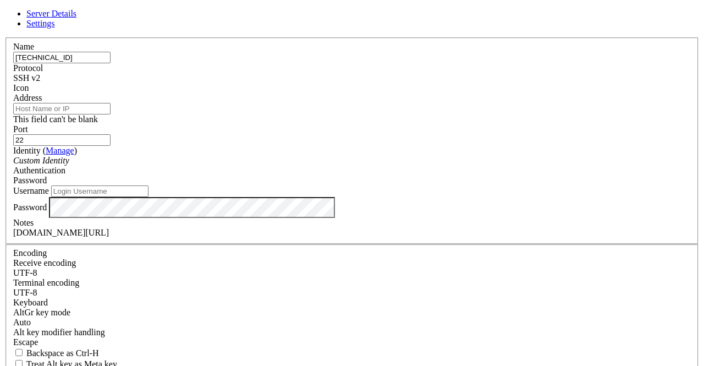
click at [559, 63] on div "Server Details Settings Name [TECHNICAL_ID] Protocol SSH v2 Icon" at bounding box center [351, 241] width 695 height 464
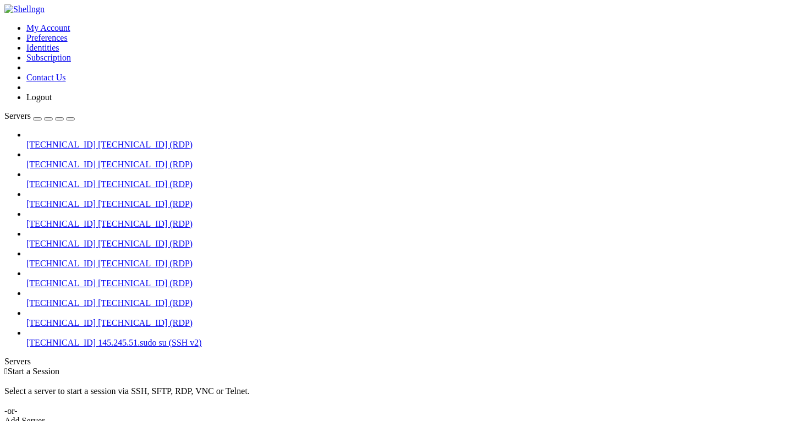
click at [342, 365] on div " Start a Session Select a server to start a session via SSH, SFTP, RDP, VNC or…" at bounding box center [395, 395] width 783 height 59
click at [584, 365] on div "Select a server to start a session via SSH, SFTP, RDP, VNC or Telnet. -or-" at bounding box center [395, 396] width 783 height 40
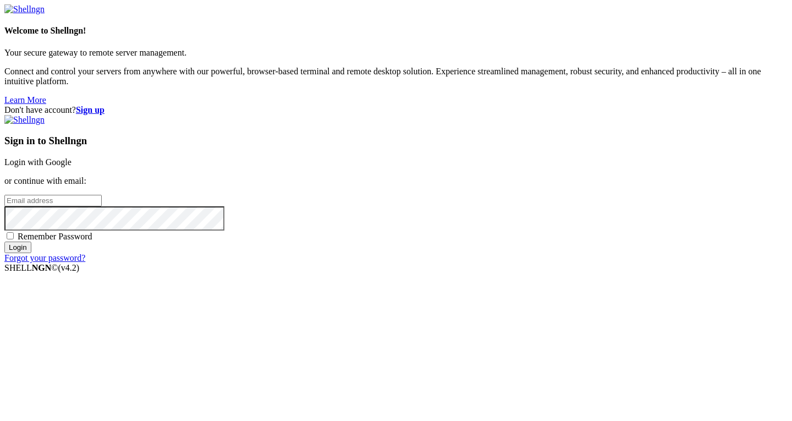
click at [205, 82] on div "Welcome to Shellngn! Your secure gateway to remote server management. Connect a…" at bounding box center [395, 54] width 783 height 101
click at [102, 196] on input "email" at bounding box center [52, 201] width 97 height 12
click at [72, 157] on link "Login with Google" at bounding box center [37, 161] width 67 height 9
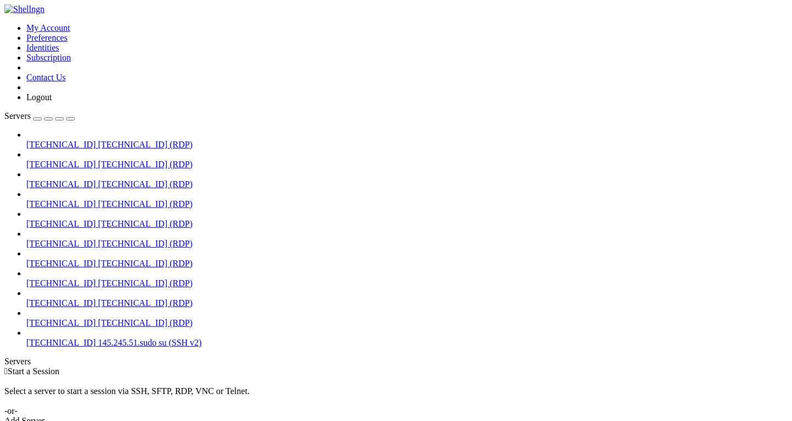
click at [261, 366] on div " Start a Session Select a server to start a session via SSH, SFTP, RDP, VNC or…" at bounding box center [395, 395] width 783 height 59
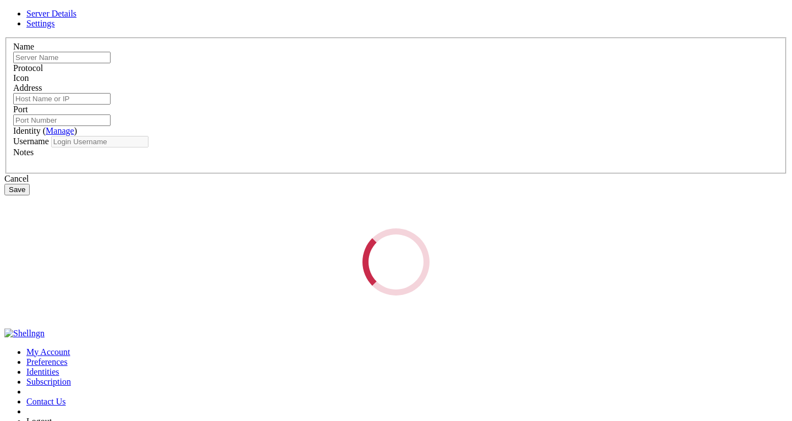
type input "[TECHNICAL_ID]"
type input "145.245.51.sudo su"
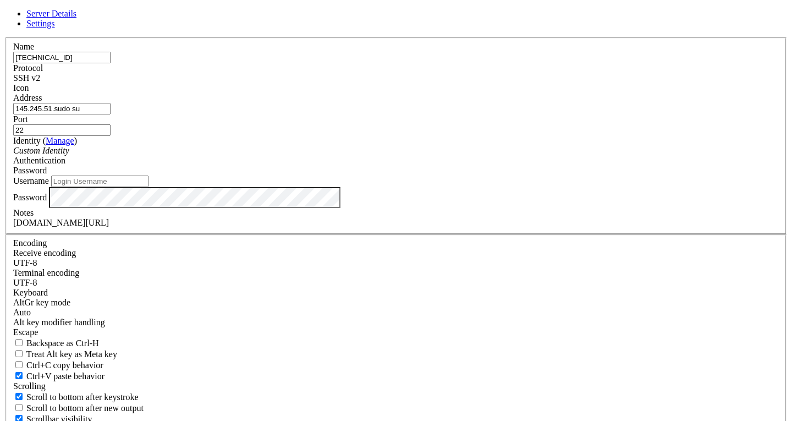
click at [473, 83] on div "SSH v2" at bounding box center [396, 78] width 766 height 10
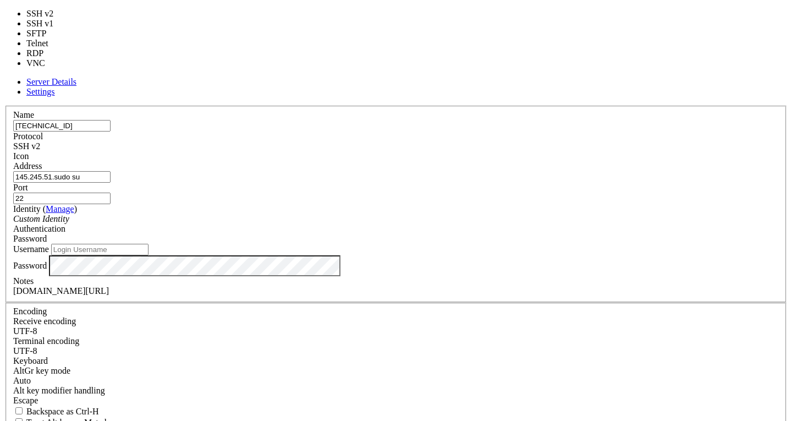
type input "3389"
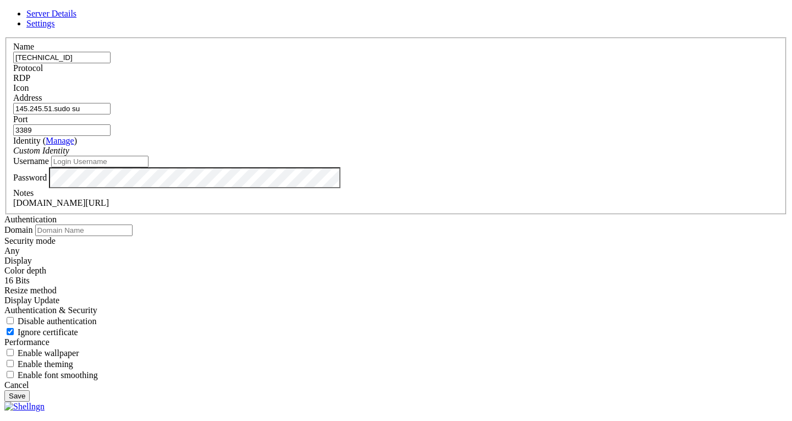
click at [30, 390] on button "Save" at bounding box center [16, 396] width 25 height 12
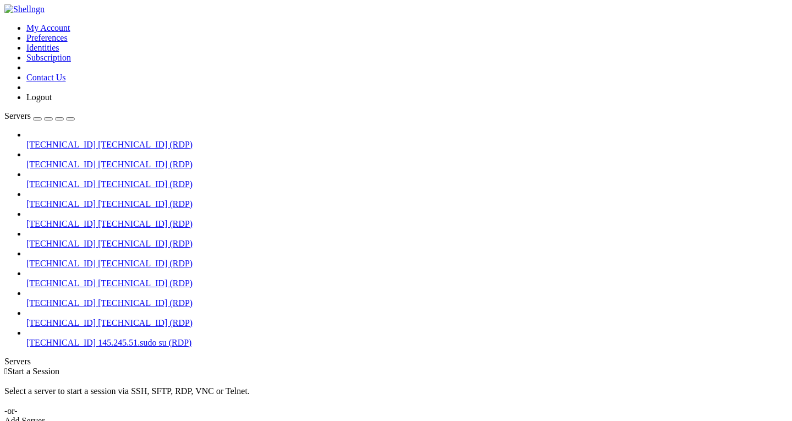
click at [98, 327] on span "[TECHNICAL_ID] (RDP)" at bounding box center [145, 322] width 95 height 9
click at [38, 361] on div at bounding box center [396, 210] width 792 height 421
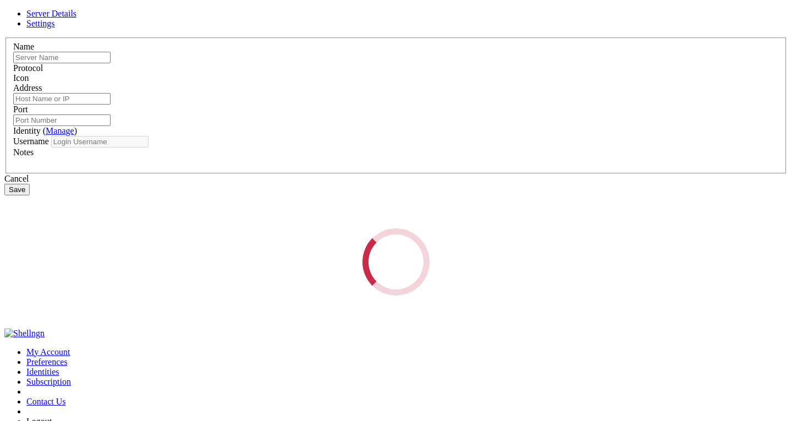
type input "[TECHNICAL_ID]"
type input "145.245.51.sudo su"
type input "3389"
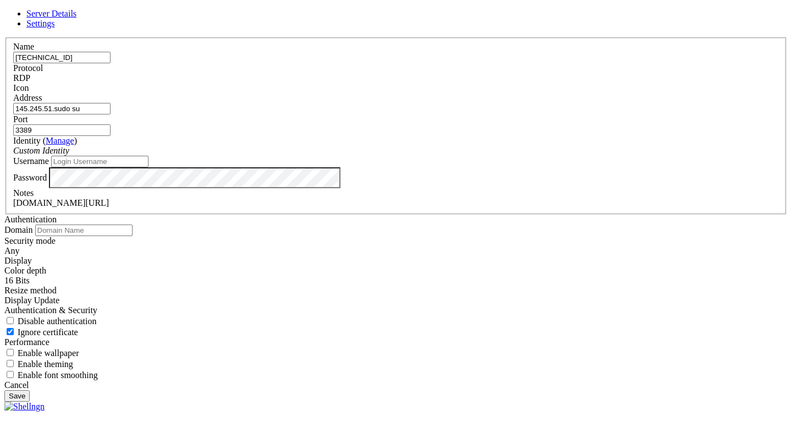
click at [111, 114] on input "145.245.51.sudo su" at bounding box center [61, 109] width 97 height 12
type input "145.245.51"
click at [315, 208] on div "[DOMAIN_NAME][URL]" at bounding box center [396, 203] width 766 height 10
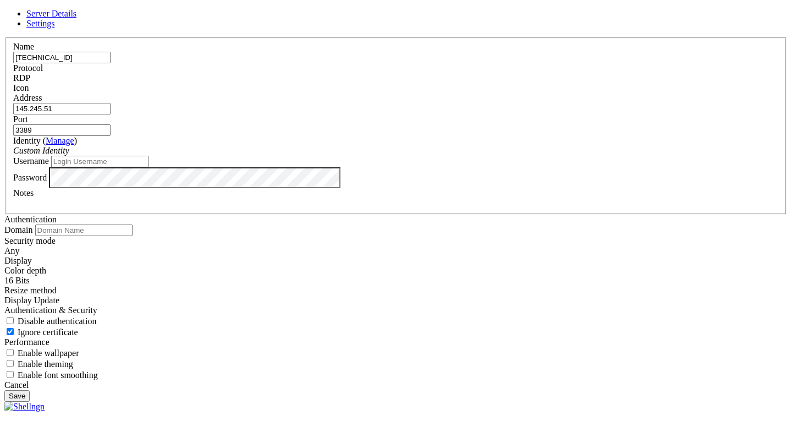
click at [30, 390] on button "Save" at bounding box center [16, 396] width 25 height 12
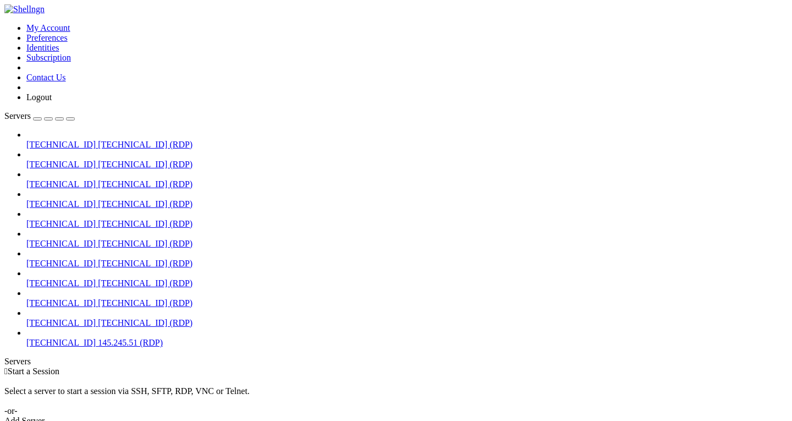
click at [75, 325] on span "[TECHNICAL_ID]" at bounding box center [60, 322] width 69 height 9
click at [61, 352] on div at bounding box center [396, 210] width 792 height 421
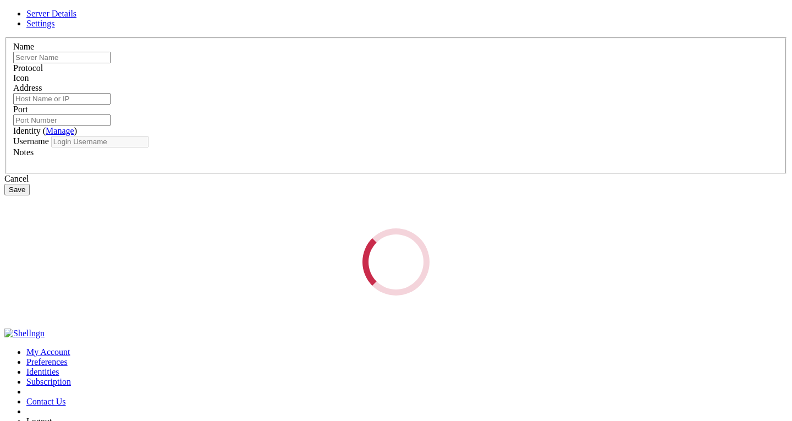
type input "[TECHNICAL_ID]"
type input "145.245.51"
type input "3389"
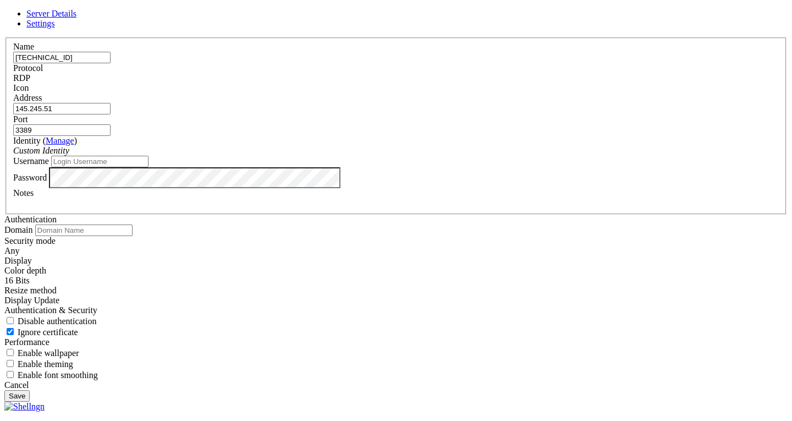
click at [111, 114] on input "145.245.51" at bounding box center [61, 109] width 97 height 12
type input "145.245.51falto"
click at [30, 390] on button "Save" at bounding box center [16, 396] width 25 height 12
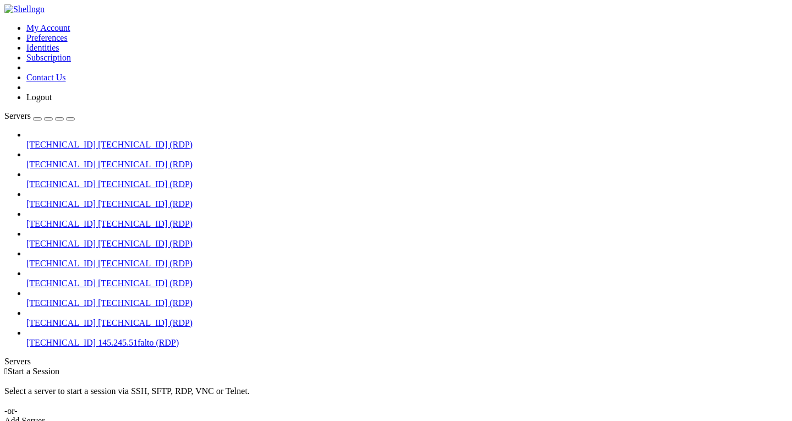
click at [98, 327] on span "[TECHNICAL_ID] (RDP)" at bounding box center [145, 322] width 95 height 9
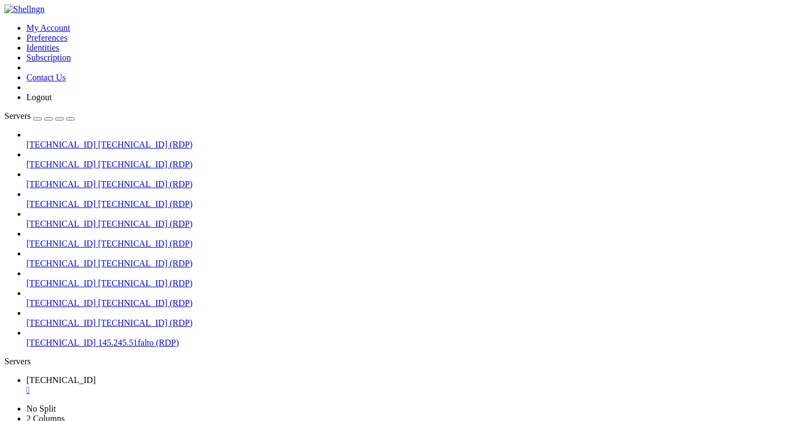
click at [204, 385] on div "" at bounding box center [406, 390] width 761 height 10
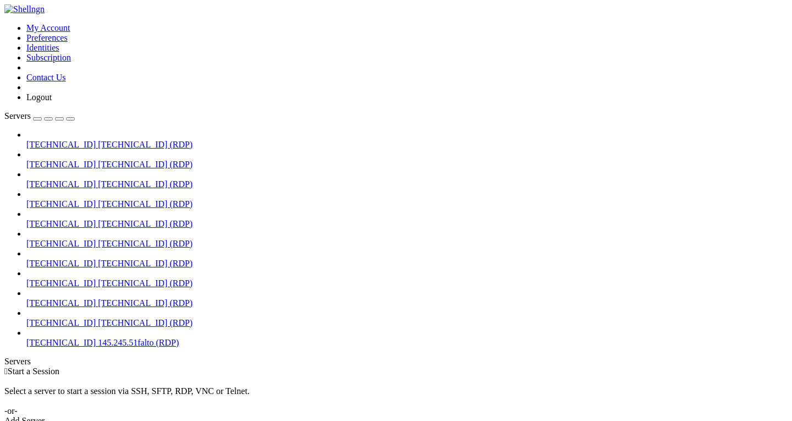
click at [61, 298] on span "[TECHNICAL_ID]" at bounding box center [60, 302] width 69 height 9
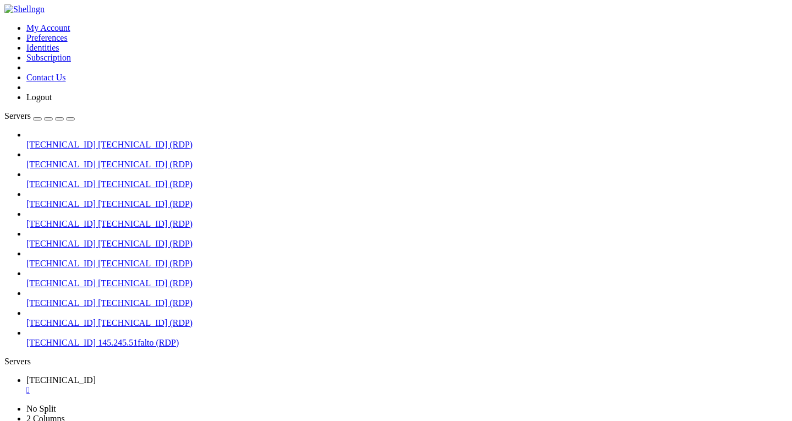
click at [213, 385] on div "" at bounding box center [406, 390] width 761 height 10
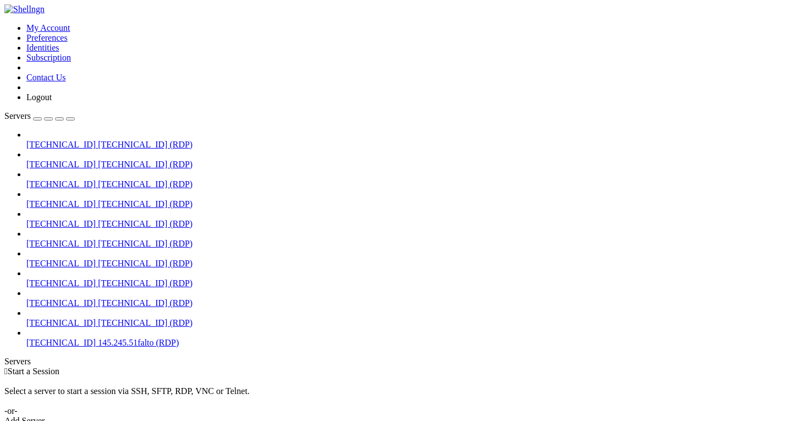
click at [213, 366] on div " Start a Session Select a server to start a session via SSH, SFTP, RDP, VNC or…" at bounding box center [395, 395] width 783 height 59
click at [89, 160] on span "[TECHNICAL_ID]" at bounding box center [60, 164] width 69 height 9
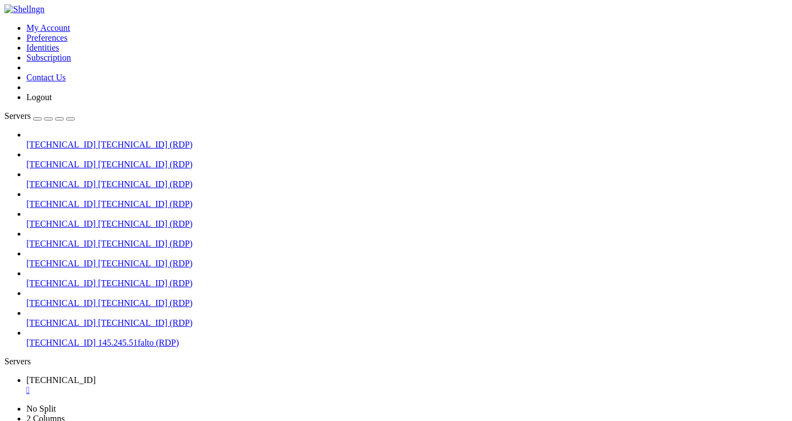
click at [212, 385] on div "" at bounding box center [406, 390] width 761 height 10
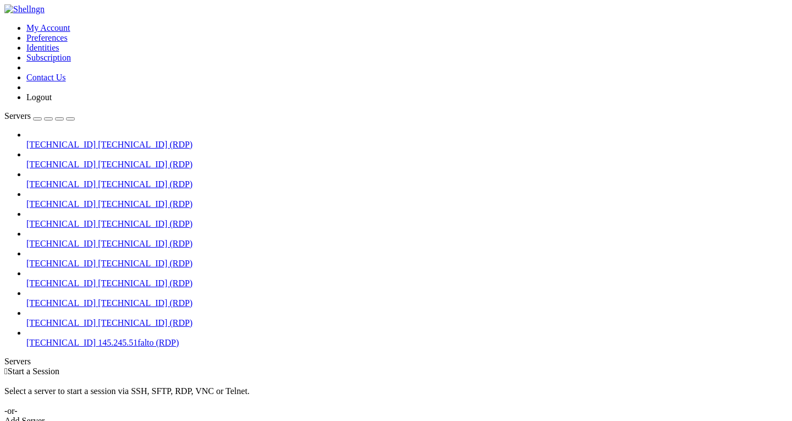
click at [251, 376] on div "Select a server to start a session via SSH, SFTP, RDP, VNC or Telnet. -or-" at bounding box center [395, 396] width 783 height 40
click at [98, 199] on span "[TECHNICAL_ID] (RDP)" at bounding box center [145, 203] width 95 height 9
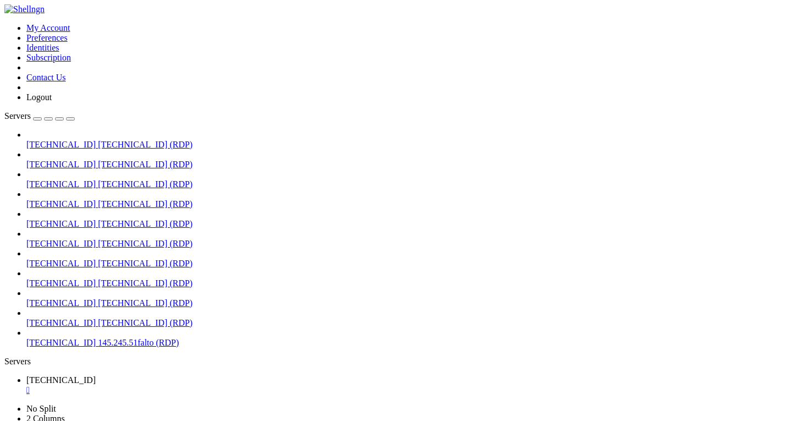
click at [208, 385] on div "" at bounding box center [406, 390] width 761 height 10
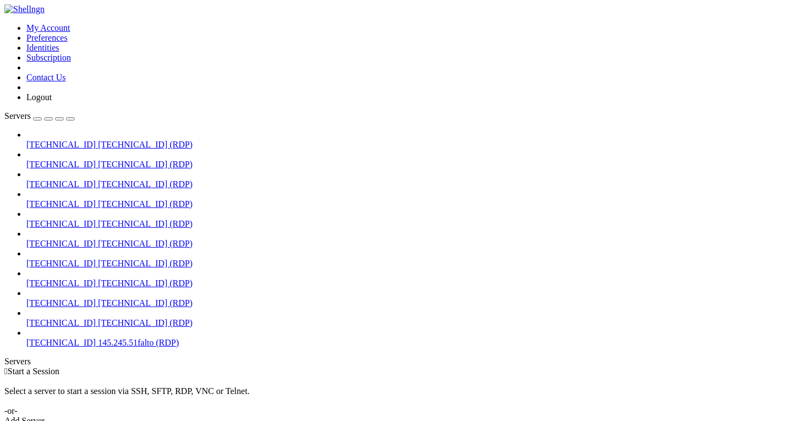
click at [202, 376] on div "Select a server to start a session via SSH, SFTP, RDP, VNC or Telnet. -or-" at bounding box center [395, 396] width 783 height 40
click at [564, 366] on div " Start a Session Select a server to start a session via SSH, SFTP, RDP, VNC or…" at bounding box center [395, 395] width 783 height 59
